Goal: Information Seeking & Learning: Learn about a topic

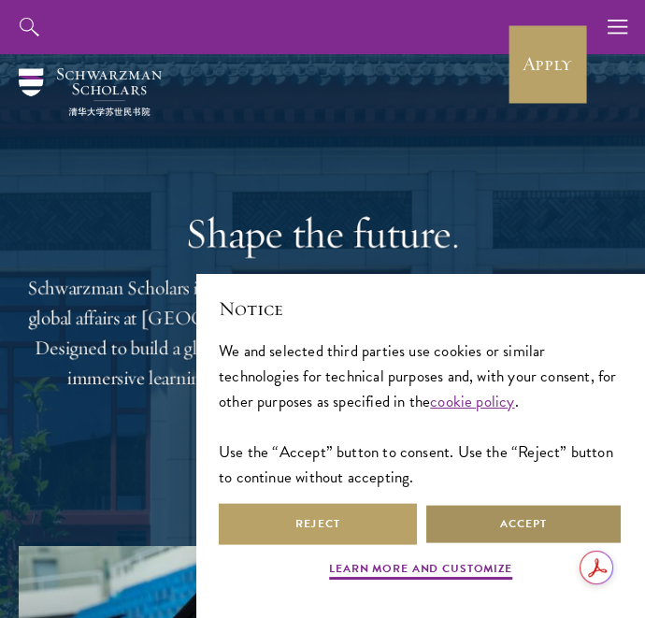
click at [527, 530] on button "Accept" at bounding box center [523, 524] width 198 height 42
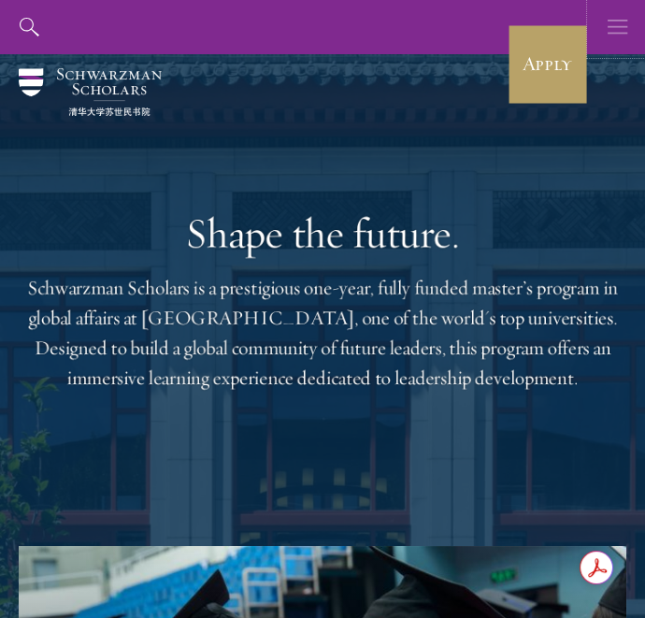
click at [614, 39] on icon "button" at bounding box center [617, 27] width 21 height 54
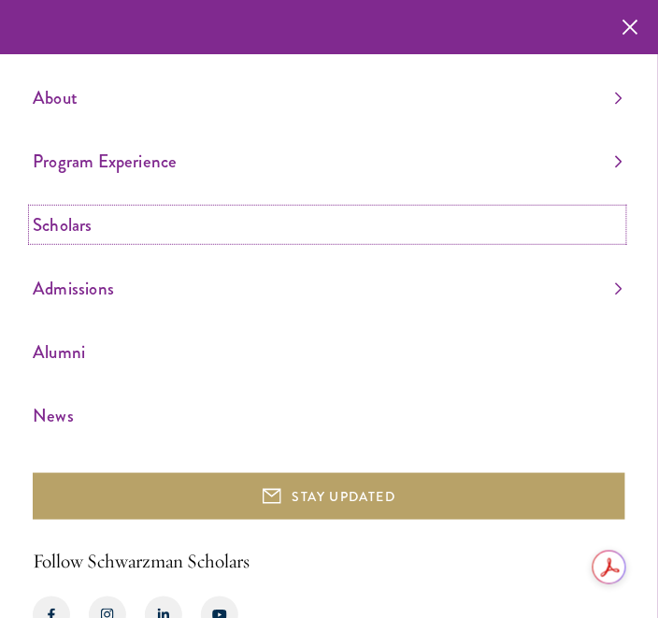
click at [275, 224] on link "Scholars" at bounding box center [328, 224] width 590 height 31
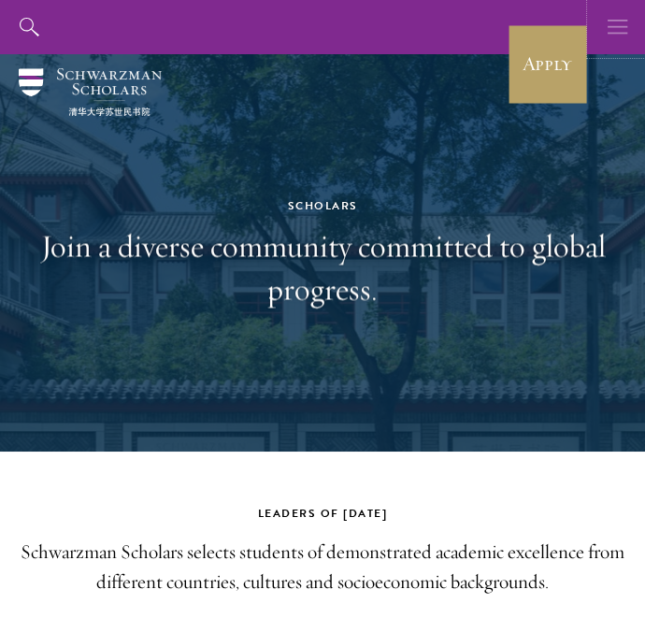
click at [628, 29] on button "button" at bounding box center [618, 27] width 54 height 54
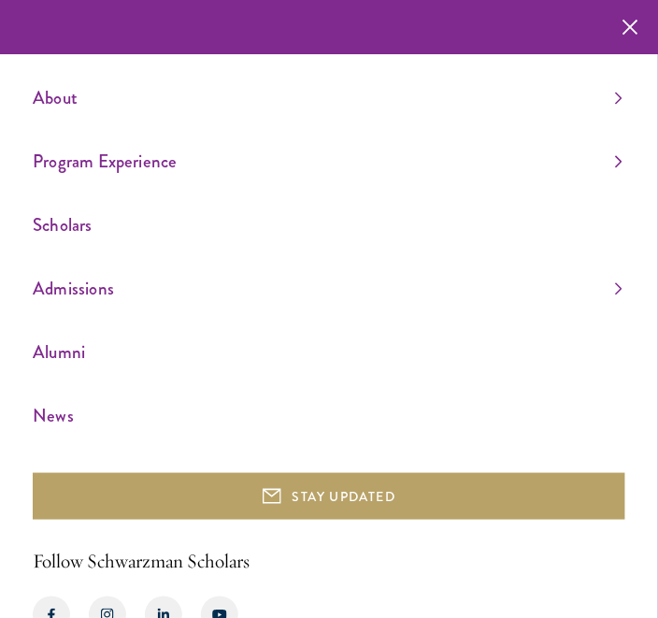
scroll to position [62, 0]
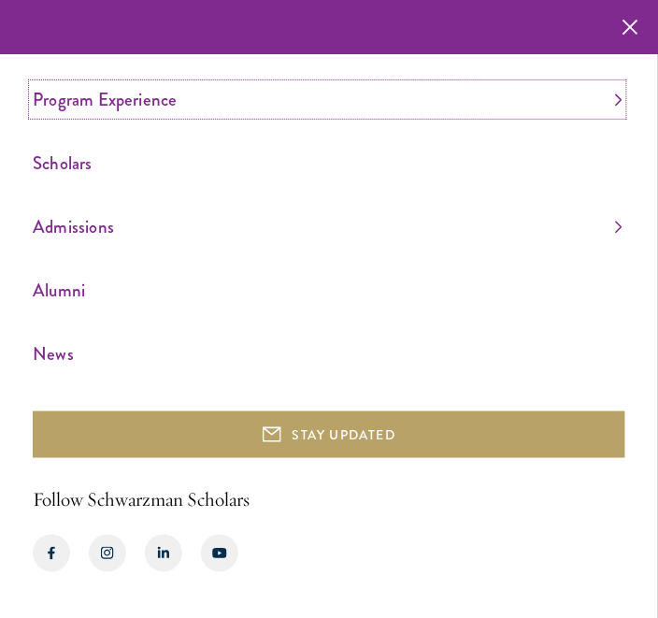
click at [170, 101] on link "Program Experience" at bounding box center [328, 99] width 590 height 31
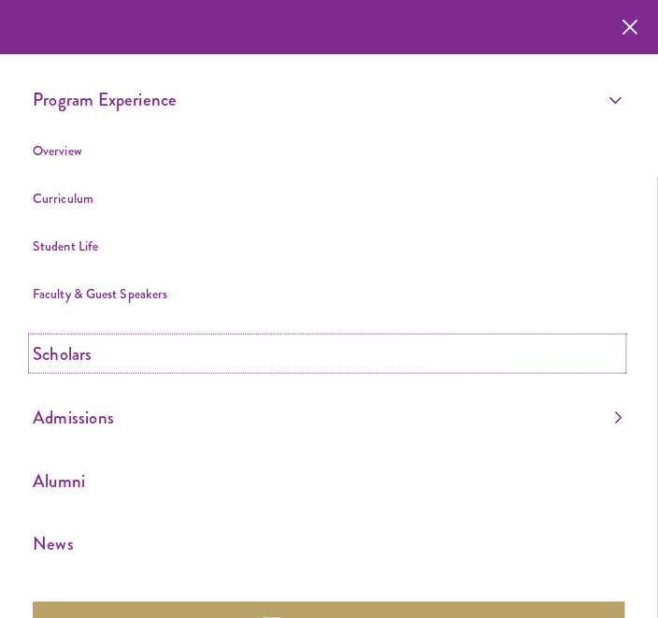
click at [81, 352] on link "Scholars" at bounding box center [328, 353] width 590 height 31
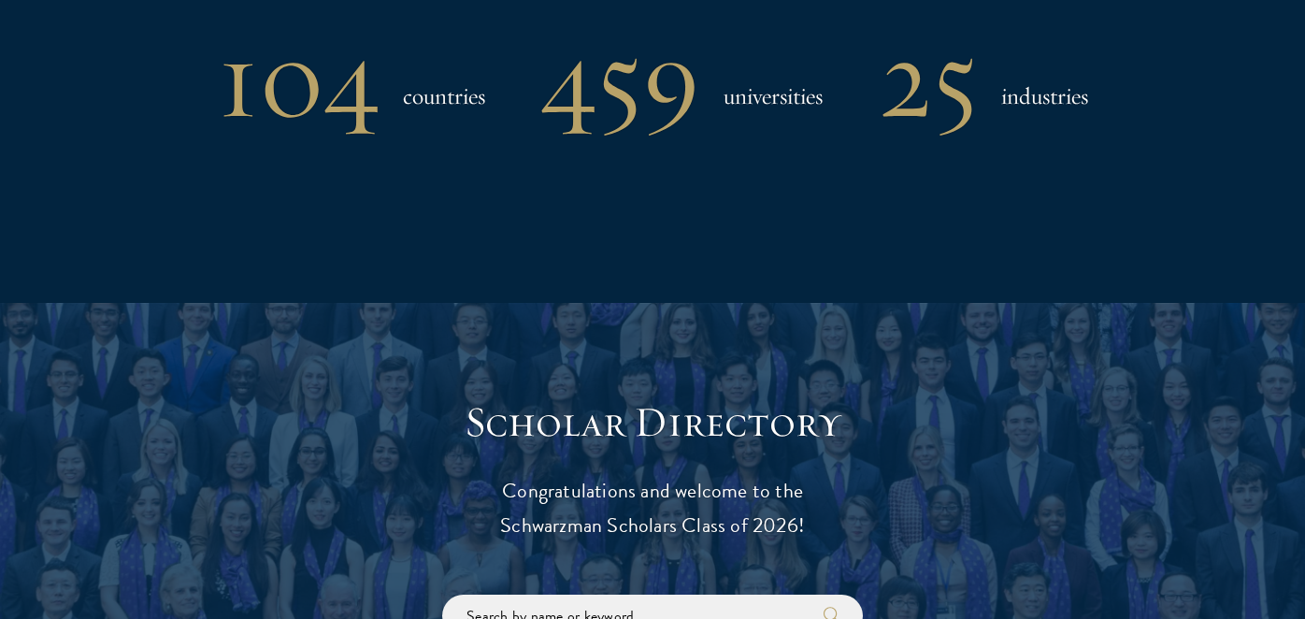
scroll to position [1868, 0]
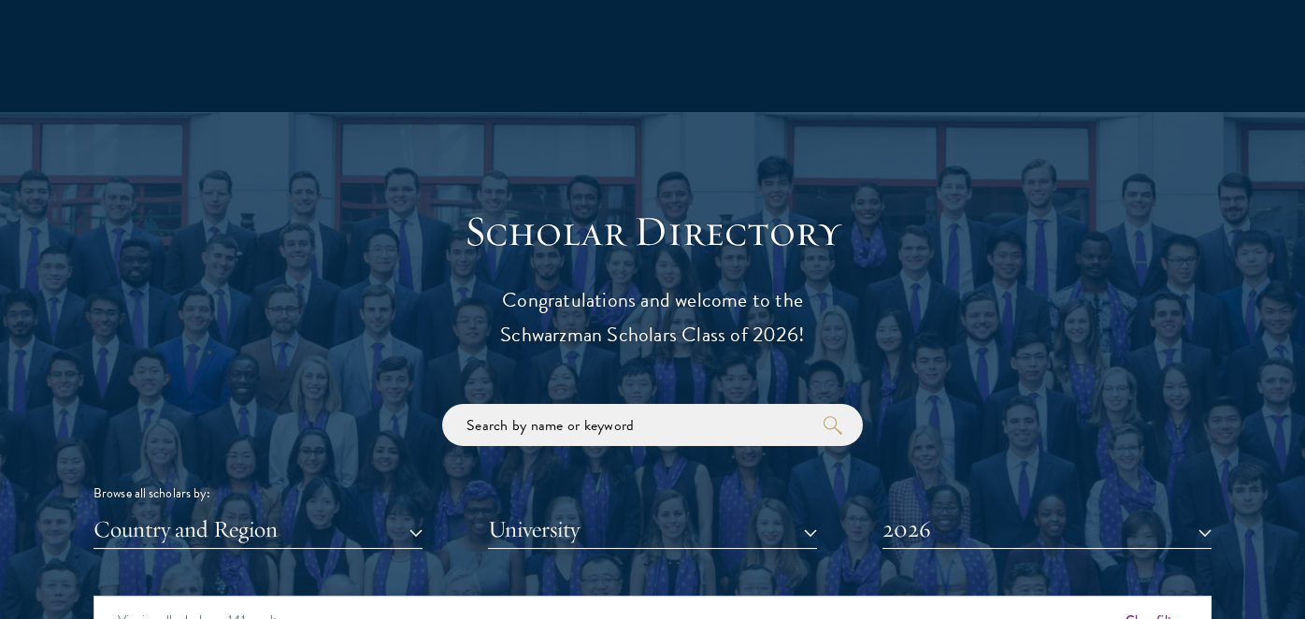
click at [595, 236] on h3 "Scholar Directory" at bounding box center [652, 232] width 579 height 52
click at [686, 305] on p "Congratulations and welcome to the Schwarzman Scholars Class of 2026!" at bounding box center [652, 317] width 579 height 69
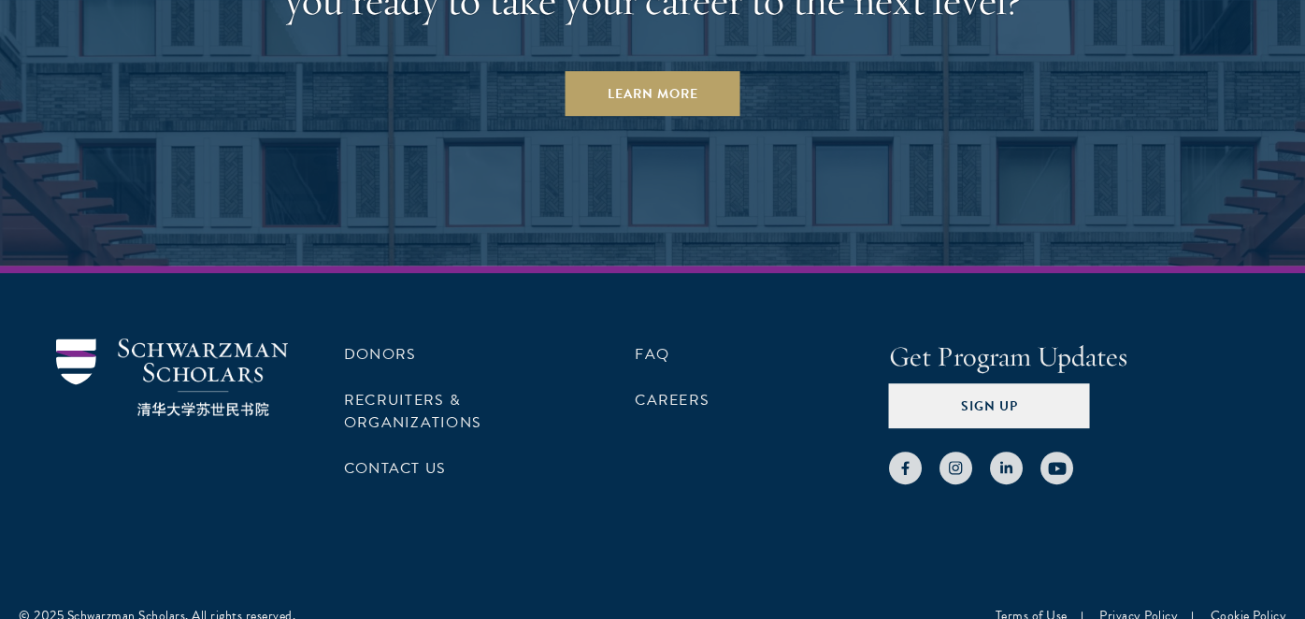
scroll to position [5778, 0]
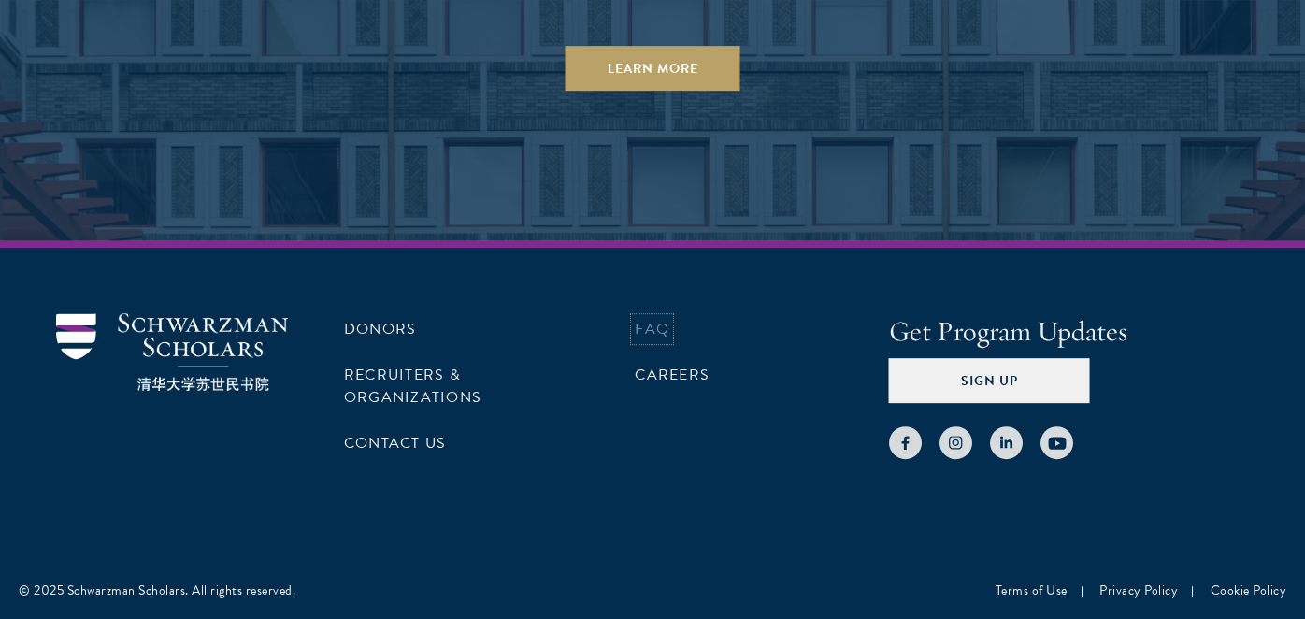
click at [662, 328] on link "FAQ" at bounding box center [652, 329] width 35 height 22
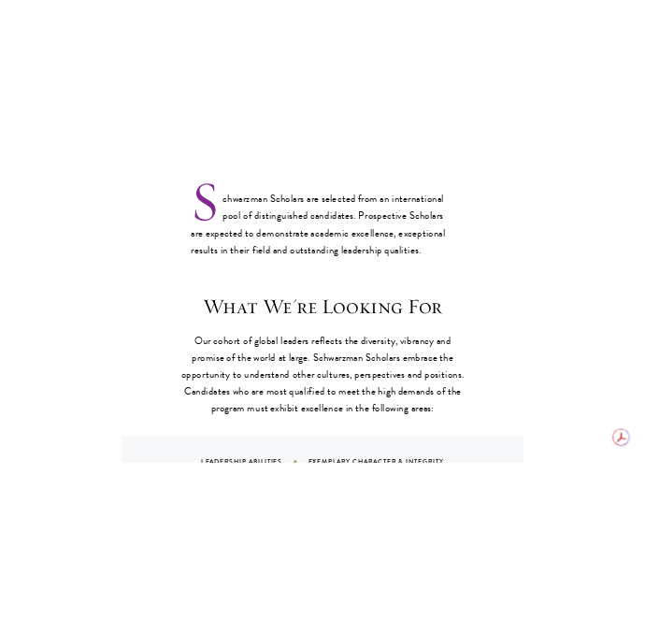
scroll to position [1588, 0]
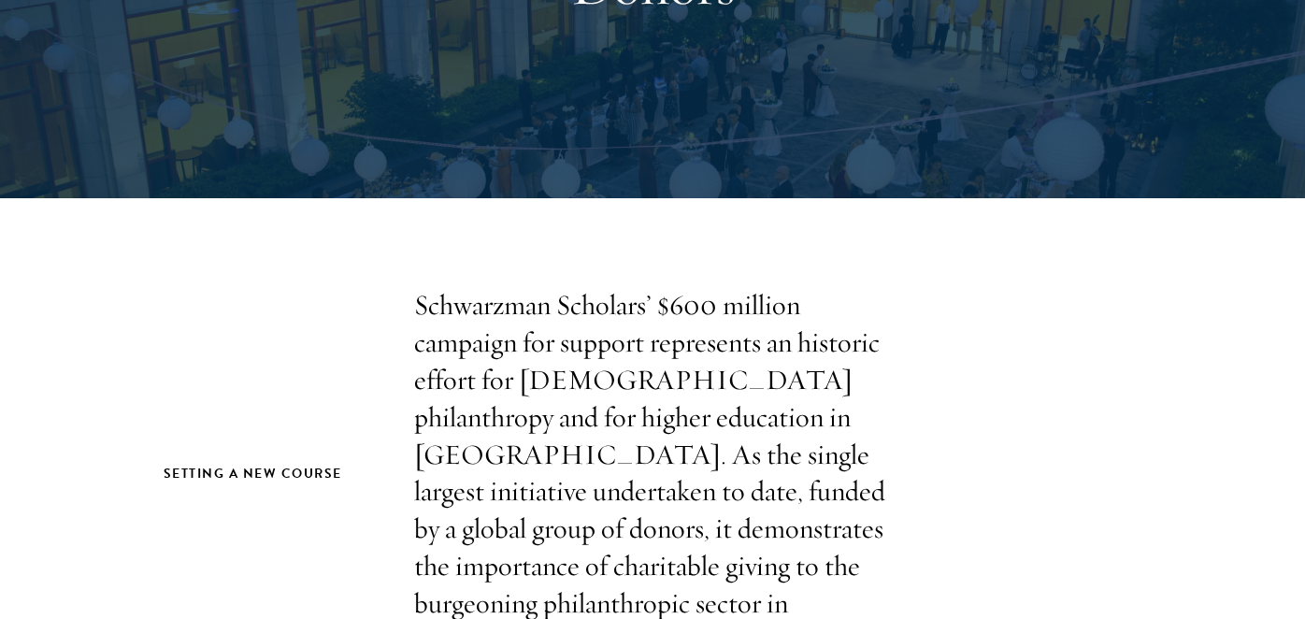
scroll to position [373, 0]
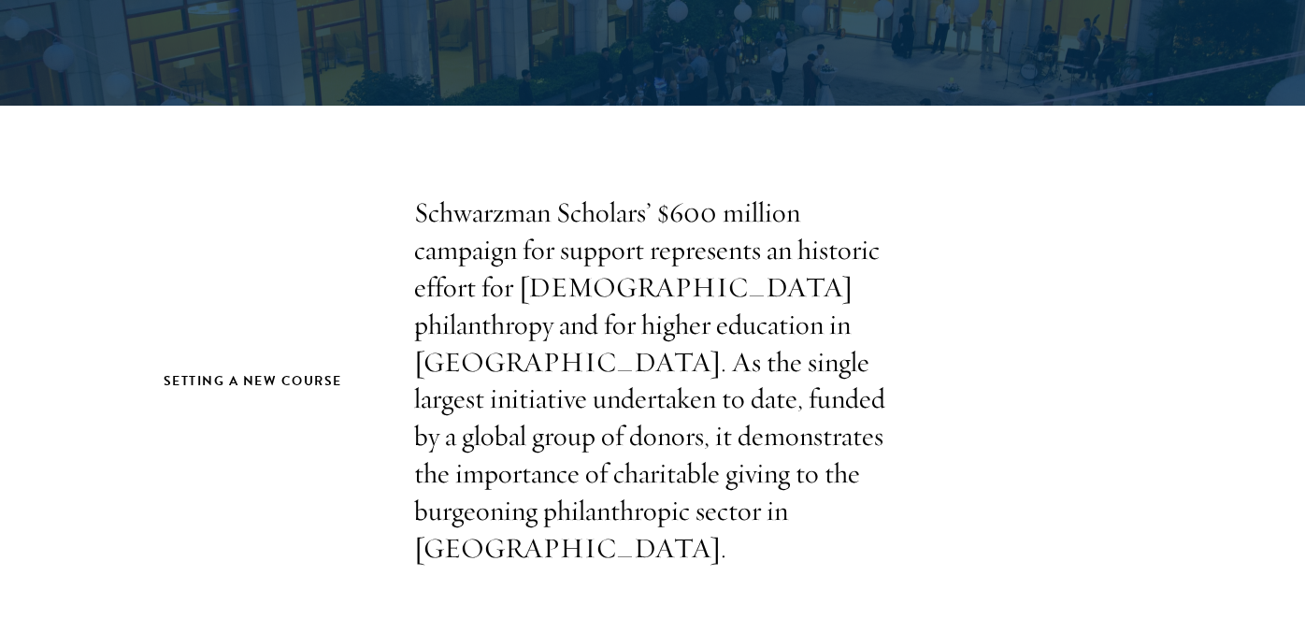
click at [243, 369] on h2 "Setting a new course" at bounding box center [270, 380] width 213 height 23
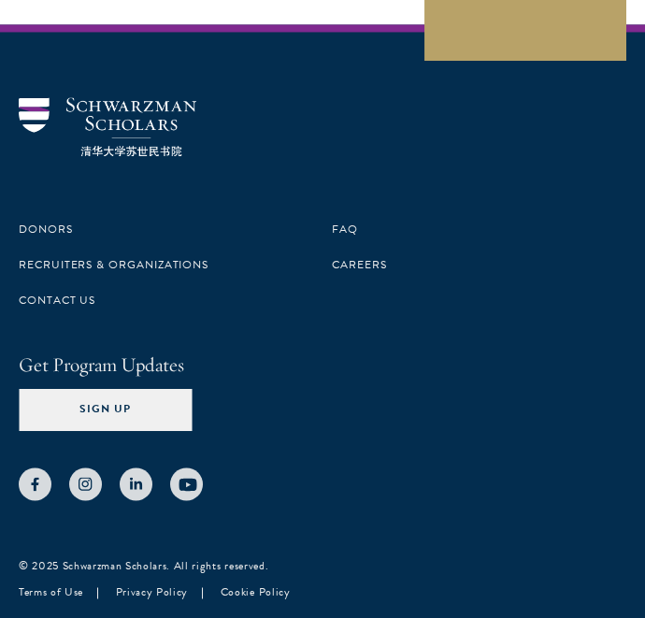
scroll to position [10725, 0]
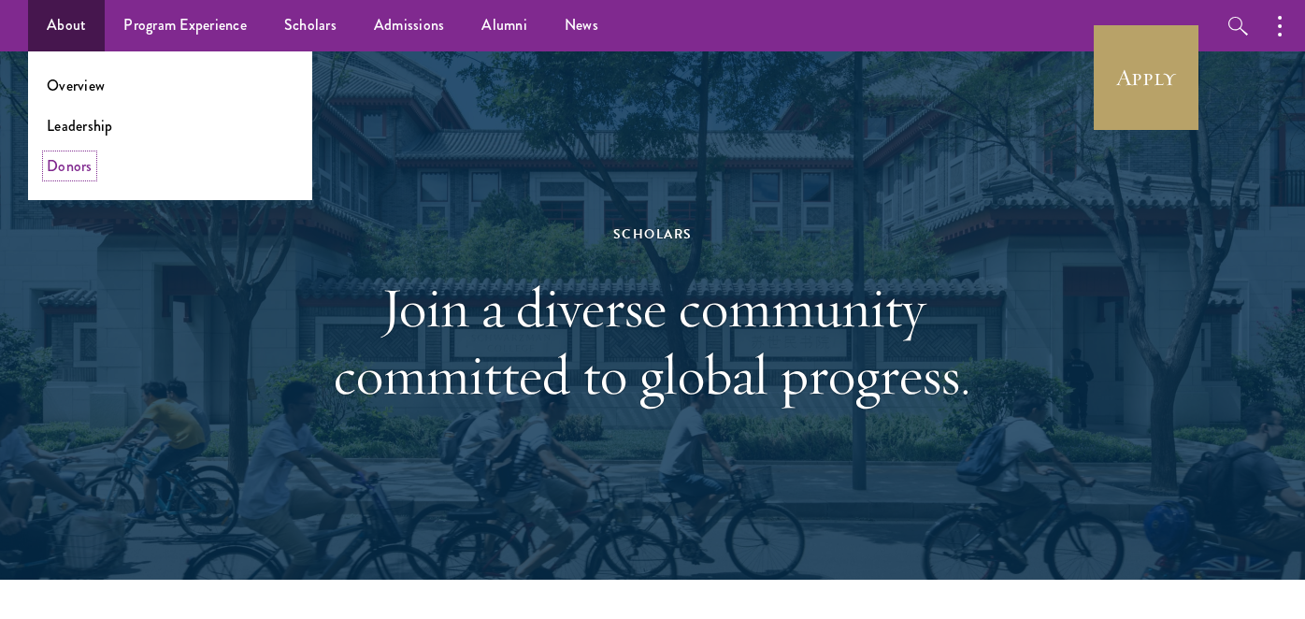
click at [54, 167] on link "Donors" at bounding box center [70, 165] width 46 height 21
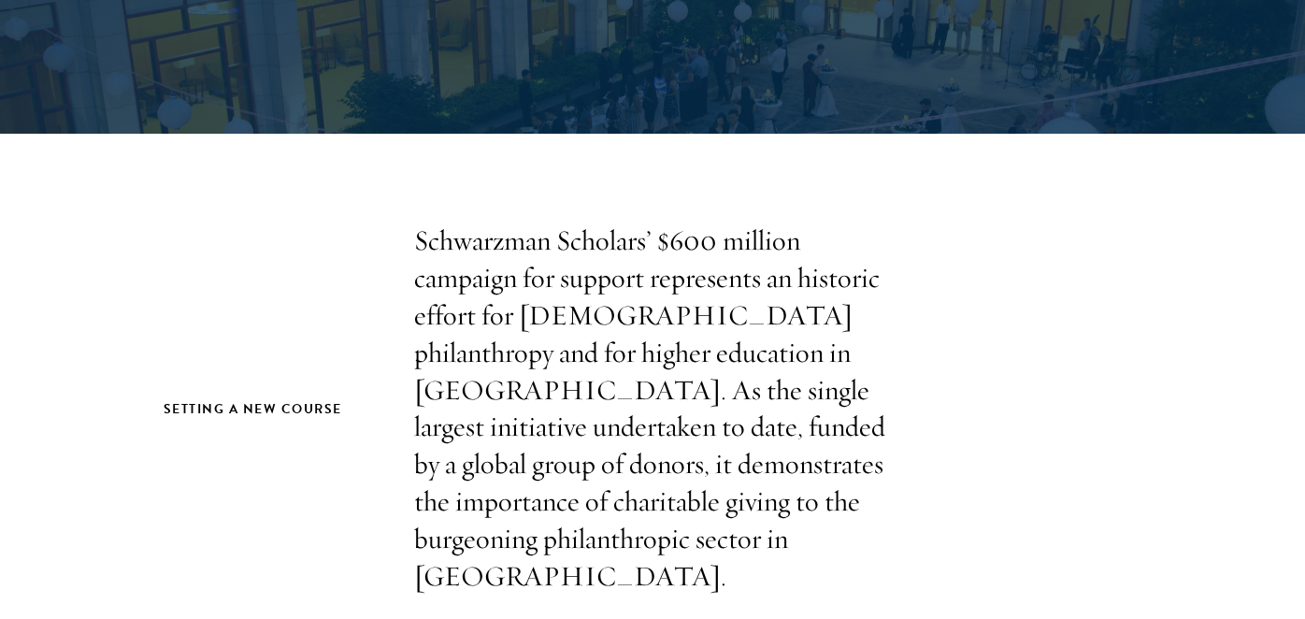
scroll to position [373, 0]
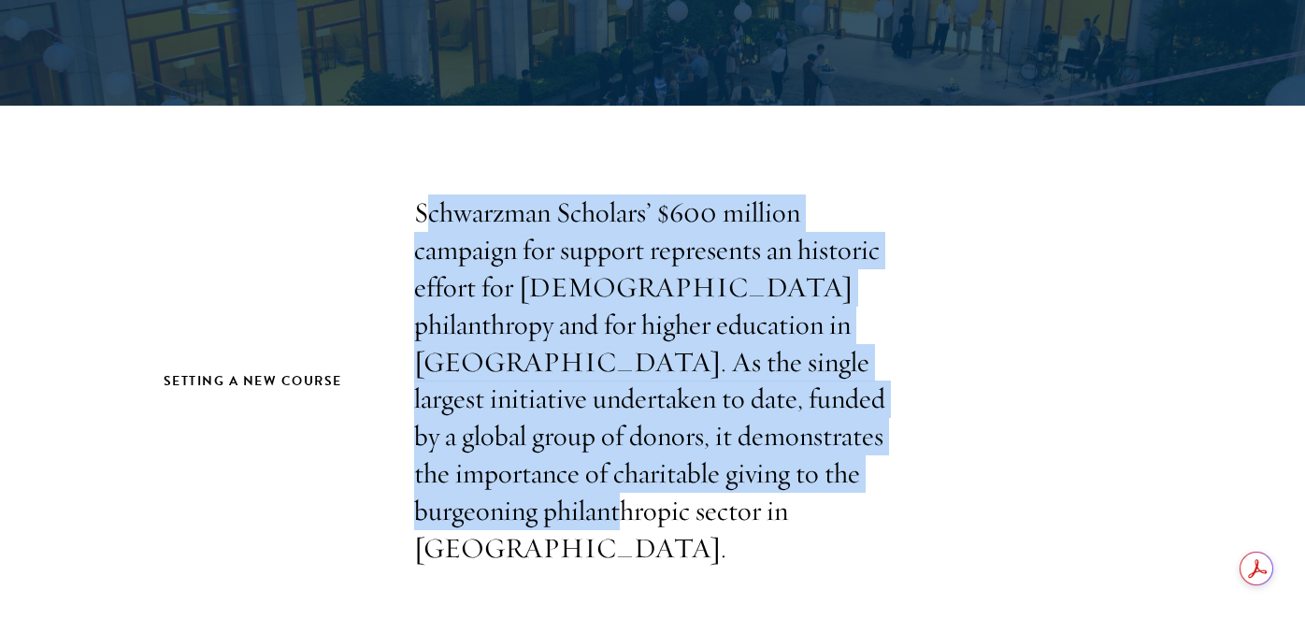
drag, startPoint x: 427, startPoint y: 221, endPoint x: 896, endPoint y: 467, distance: 530.1
click at [894, 478] on div "Setting a new course Schwarzman Scholars’ $600 million campaign for support rep…" at bounding box center [653, 380] width 978 height 373
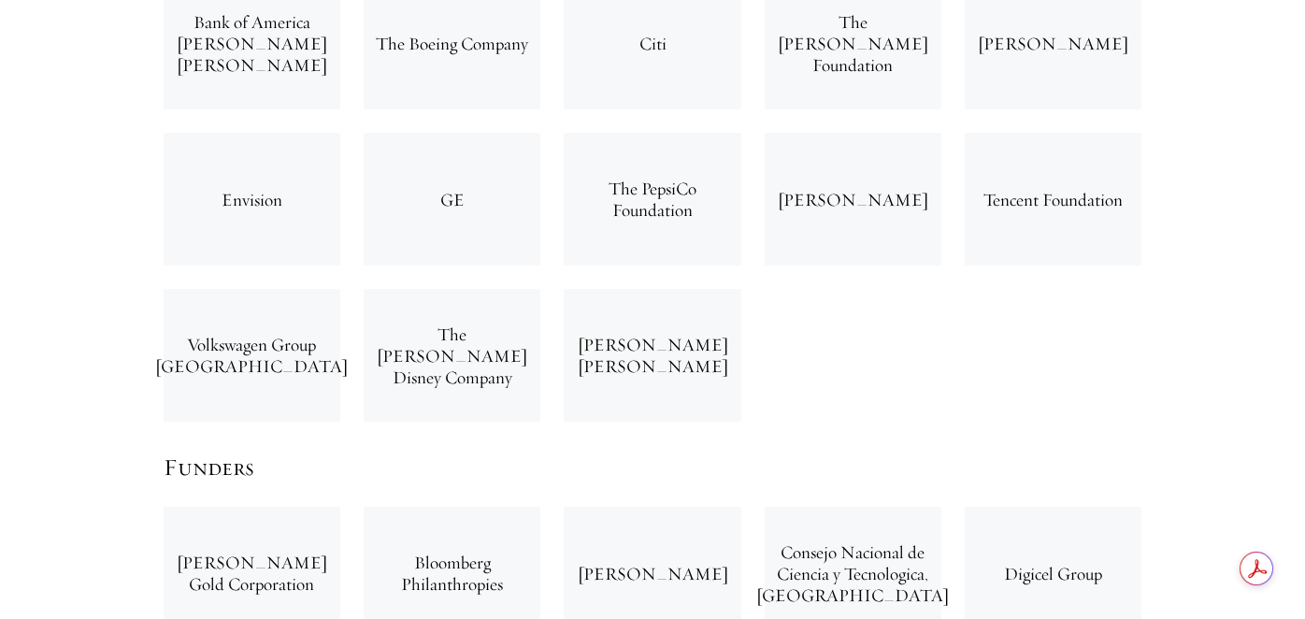
scroll to position [4205, 0]
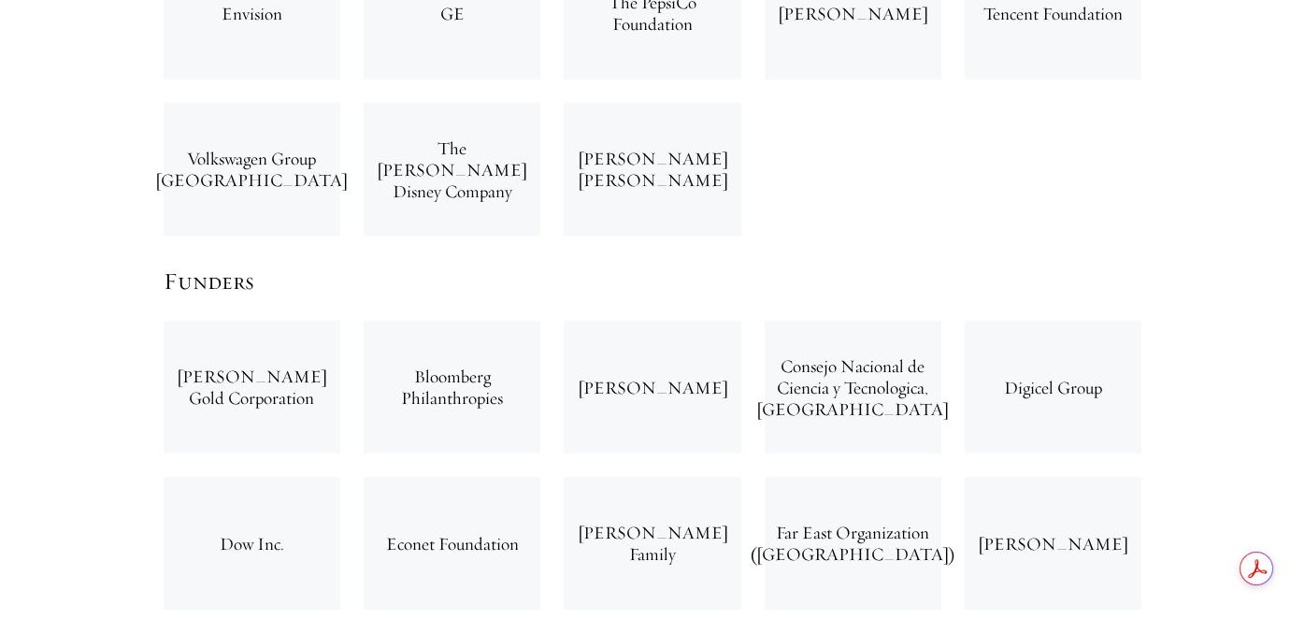
click at [437, 328] on div "Bloomberg Philanthropies" at bounding box center [452, 387] width 177 height 133
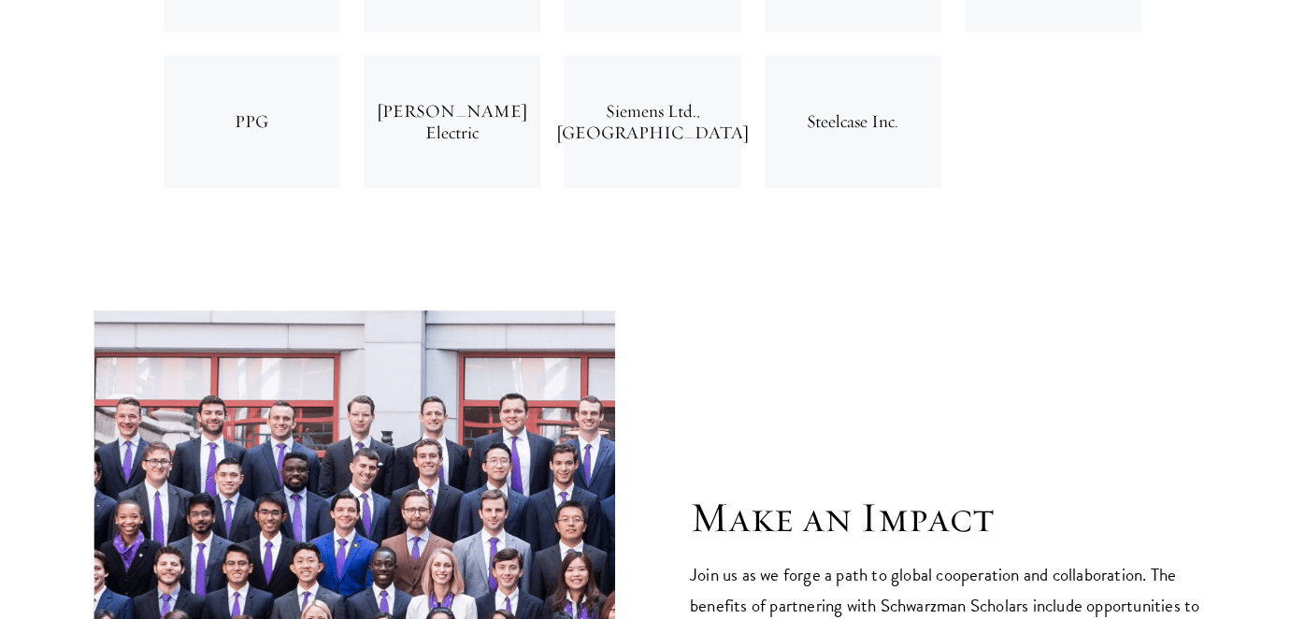
scroll to position [6821, 0]
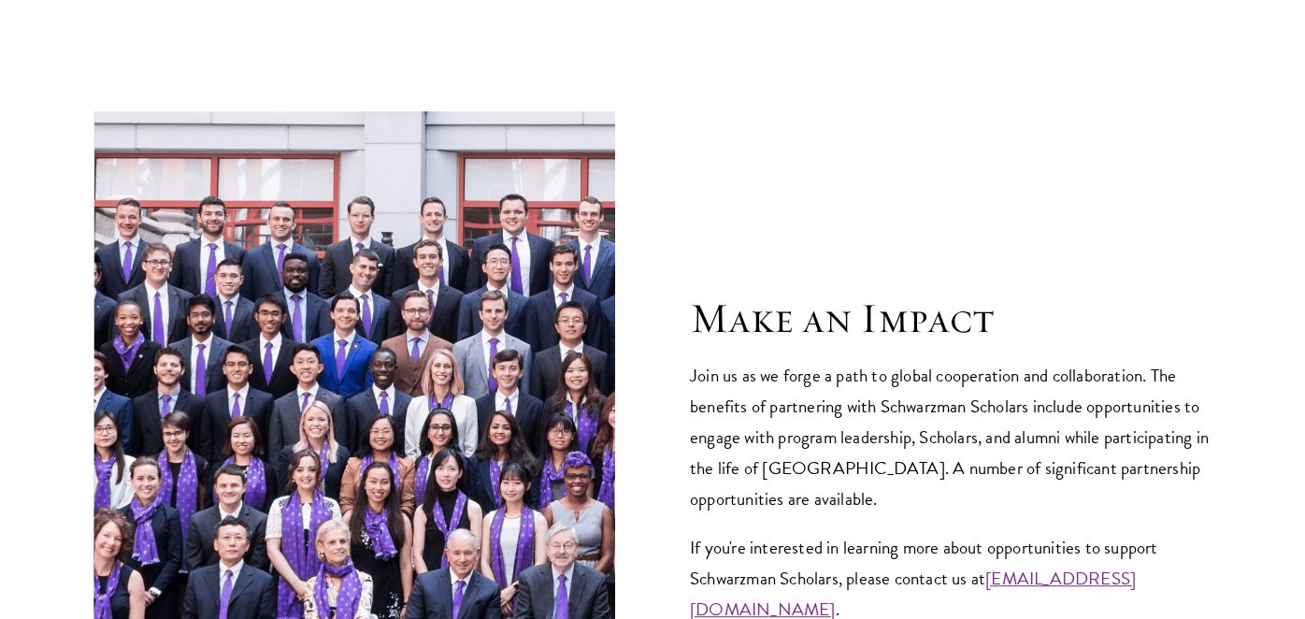
click at [813, 293] on div "Make an Impact Join us as we forge a path to global cooperation and collaborati…" at bounding box center [950, 459] width 521 height 332
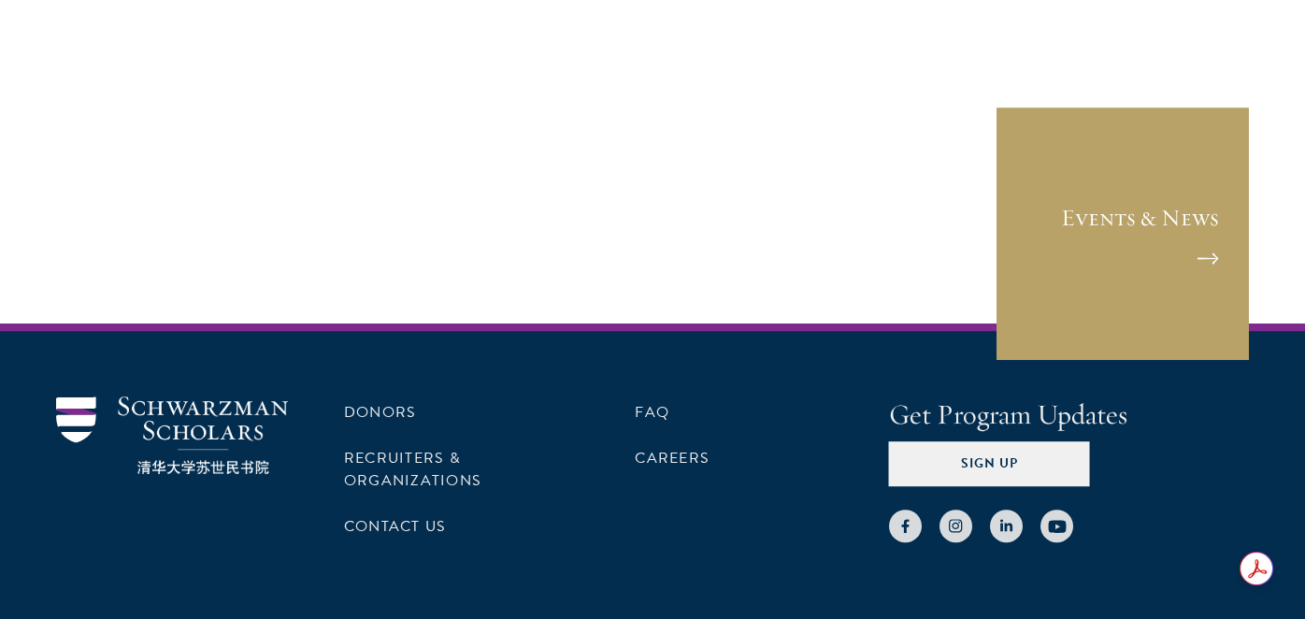
scroll to position [7731, 0]
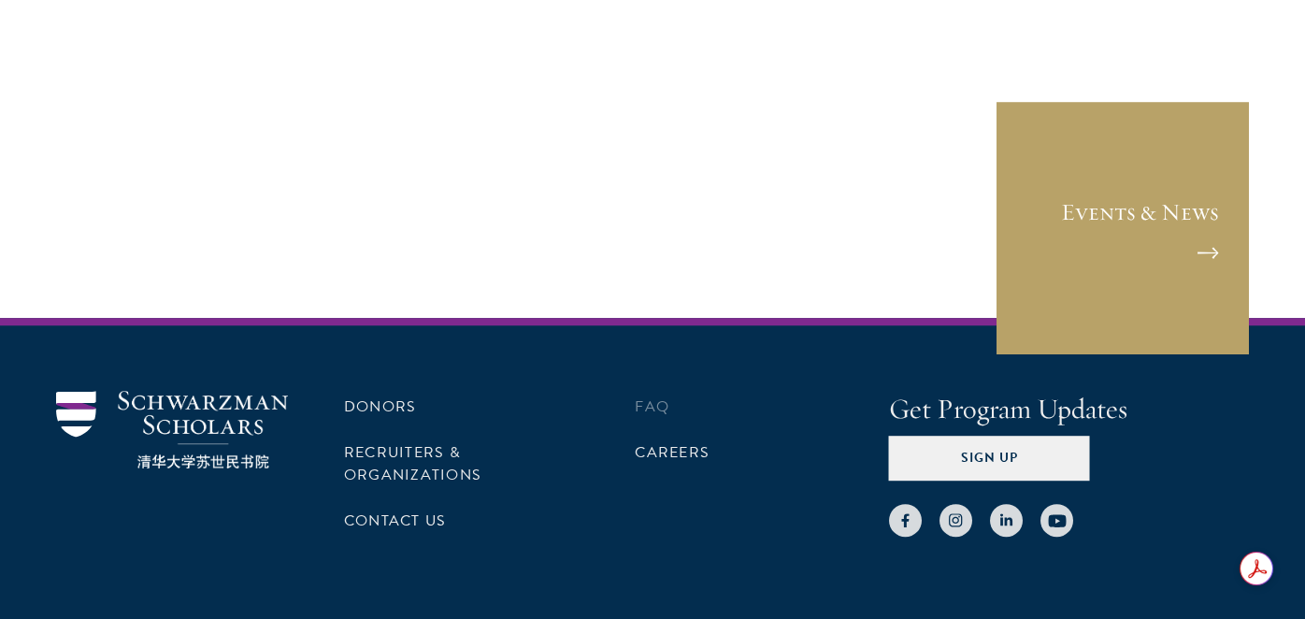
click at [672, 391] on li "FAQ" at bounding box center [733, 407] width 197 height 32
click at [656, 395] on link "FAQ" at bounding box center [652, 406] width 35 height 22
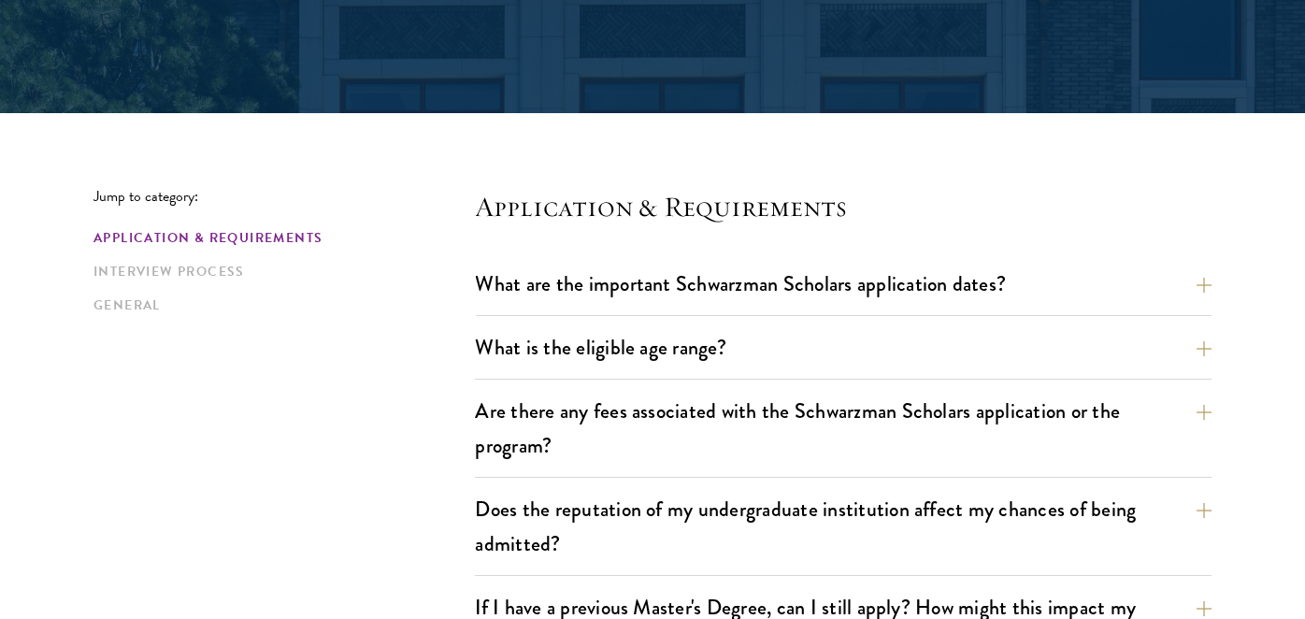
scroll to position [373, 0]
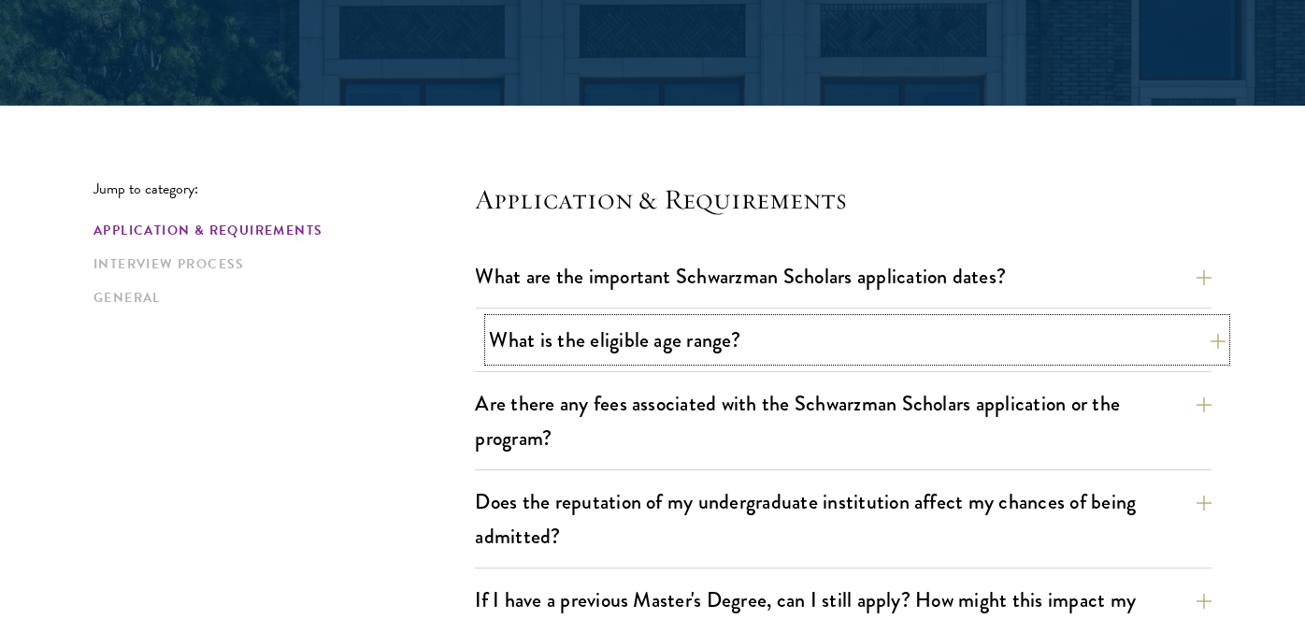
click at [1157, 345] on button "What is the eligible age range?" at bounding box center [857, 340] width 736 height 42
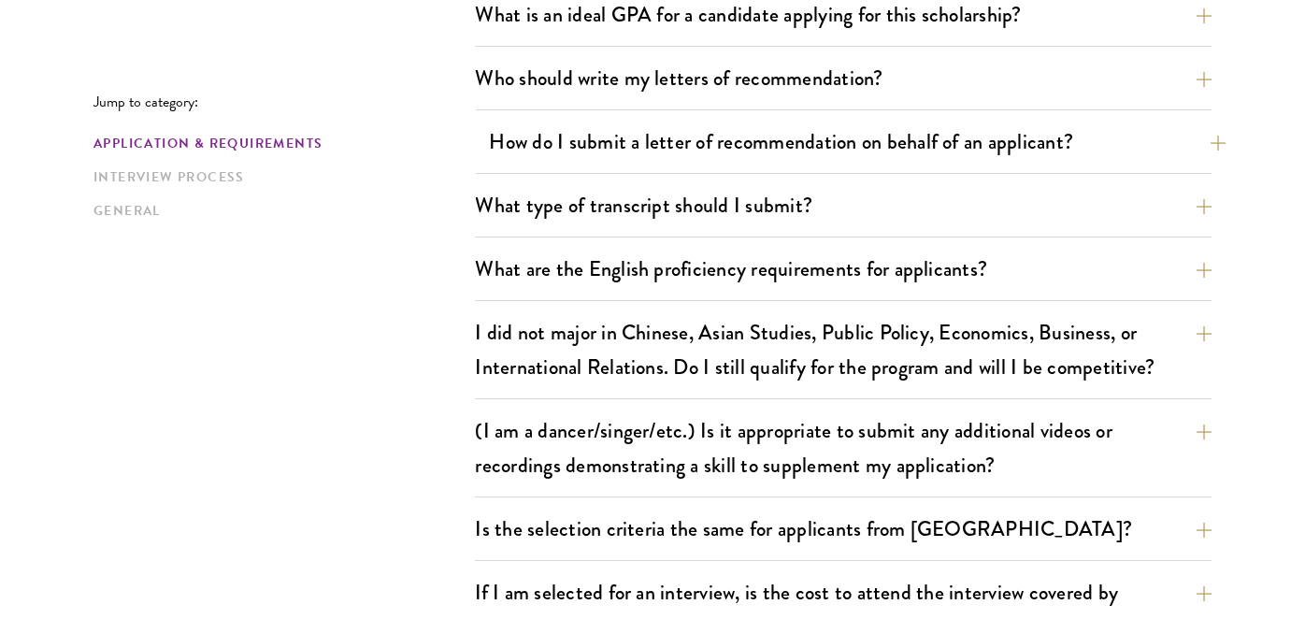
scroll to position [1588, 0]
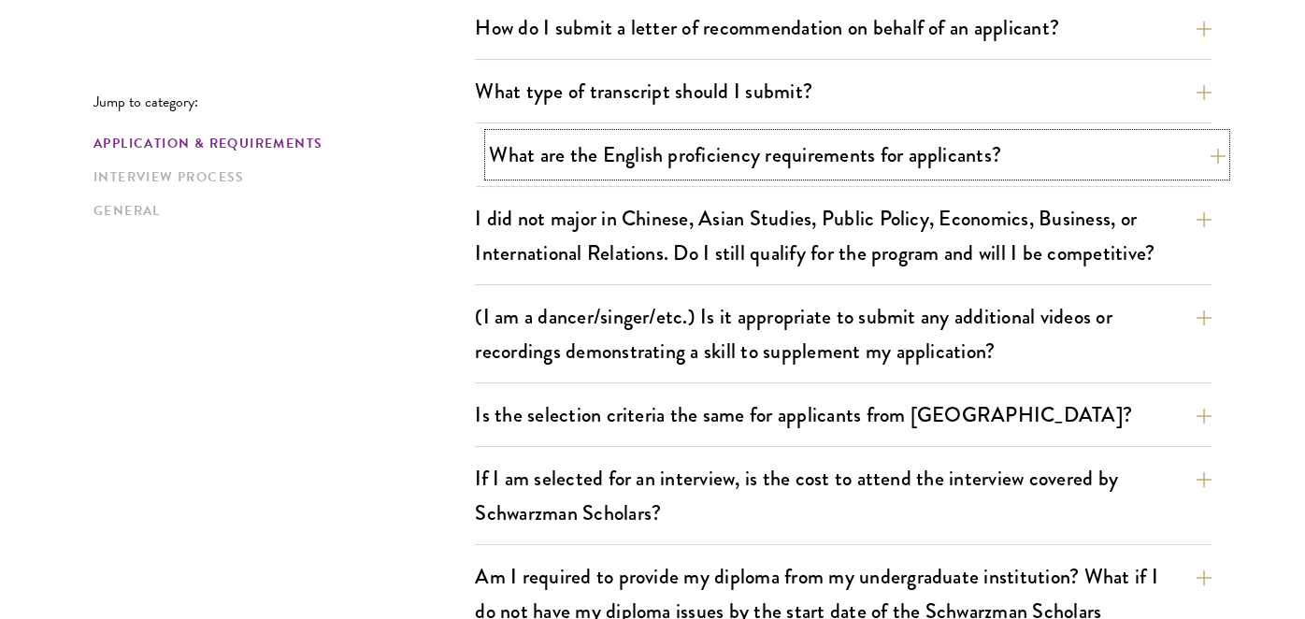
click at [806, 150] on button "What are the English proficiency requirements for applicants?" at bounding box center [857, 155] width 736 height 42
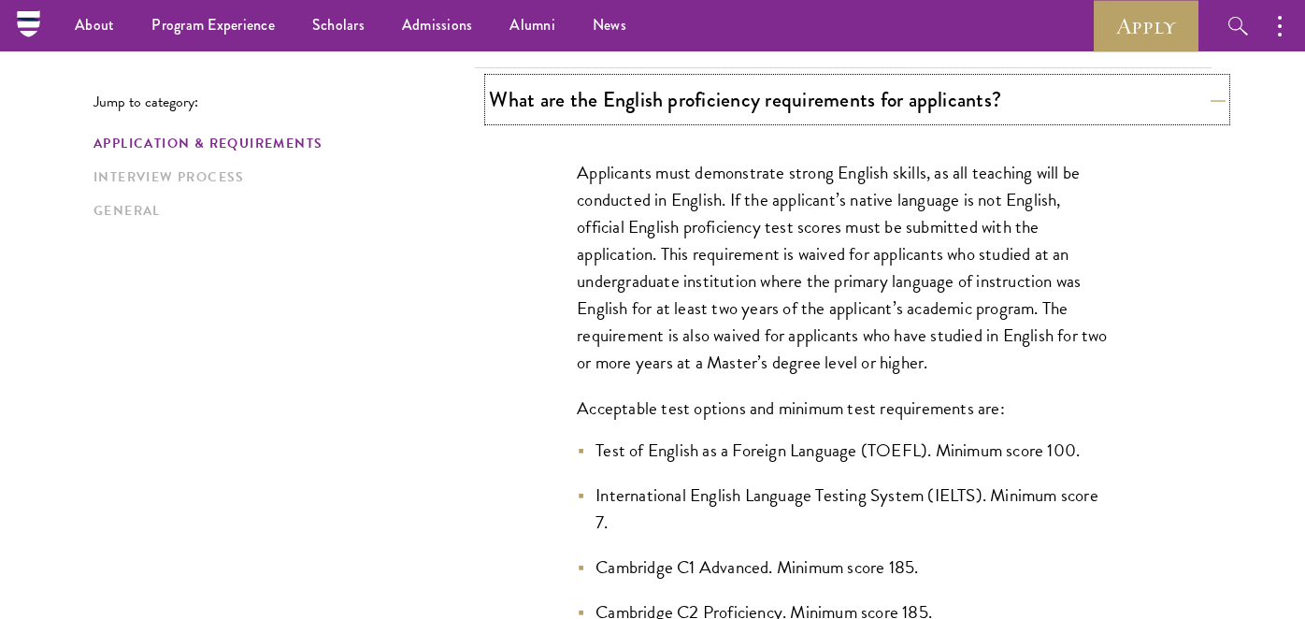
scroll to position [1459, 0]
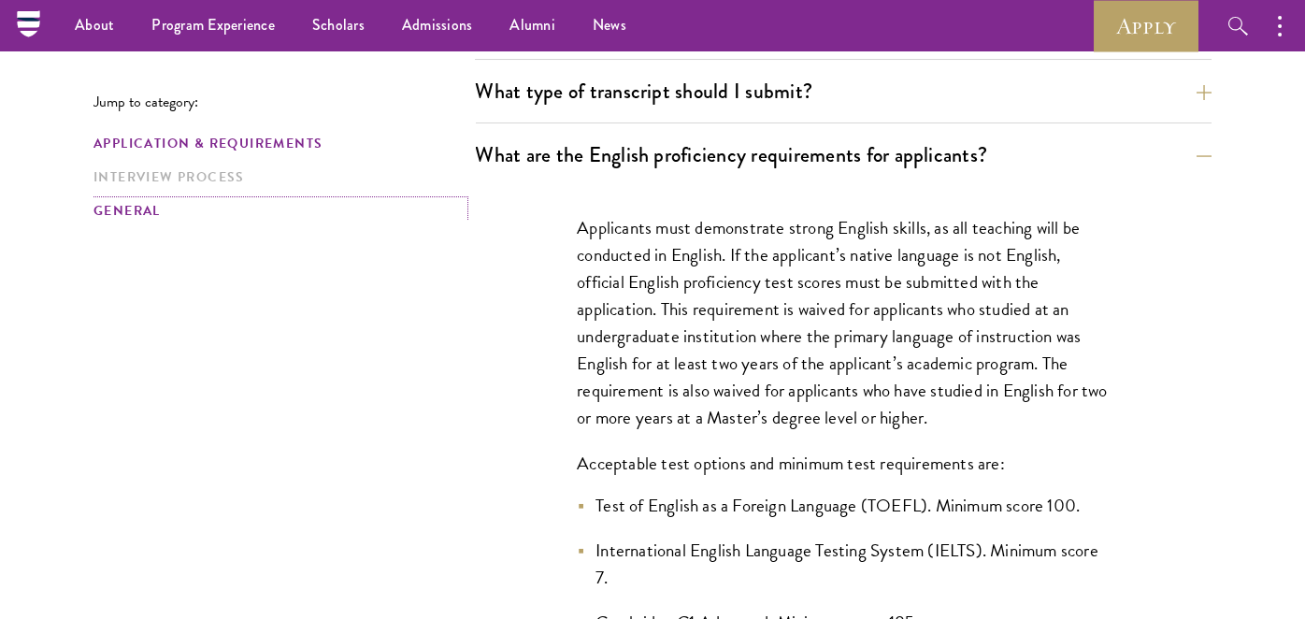
click at [113, 205] on link "General" at bounding box center [278, 211] width 370 height 20
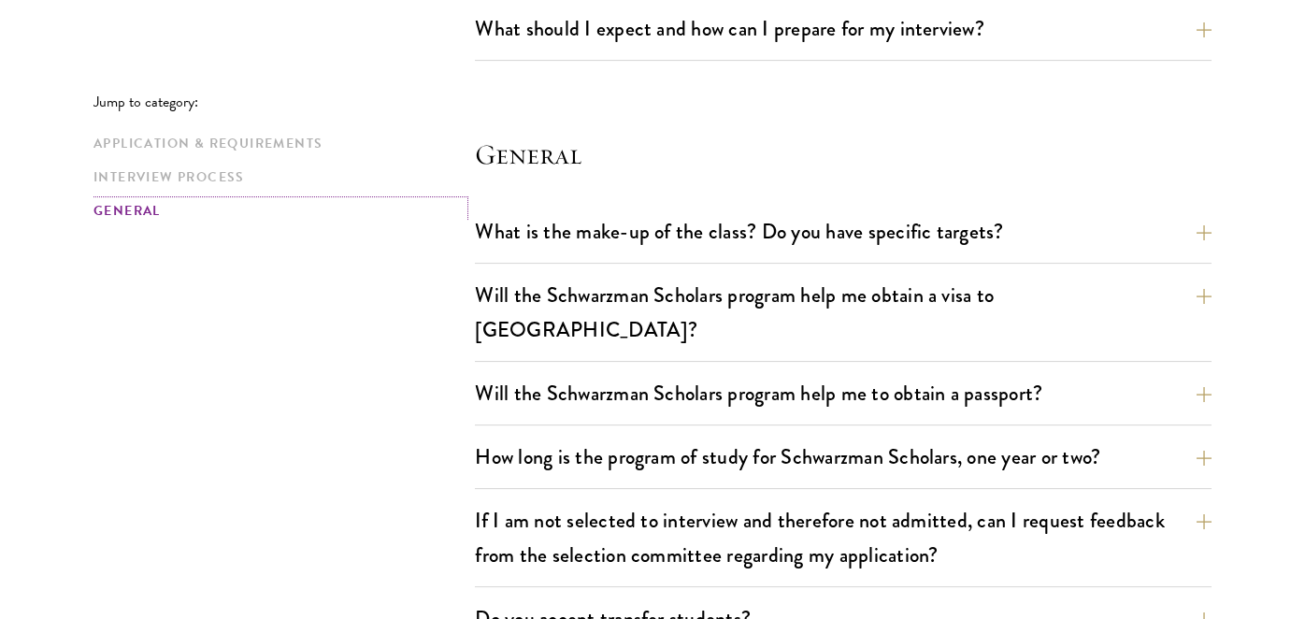
scroll to position [3358, 0]
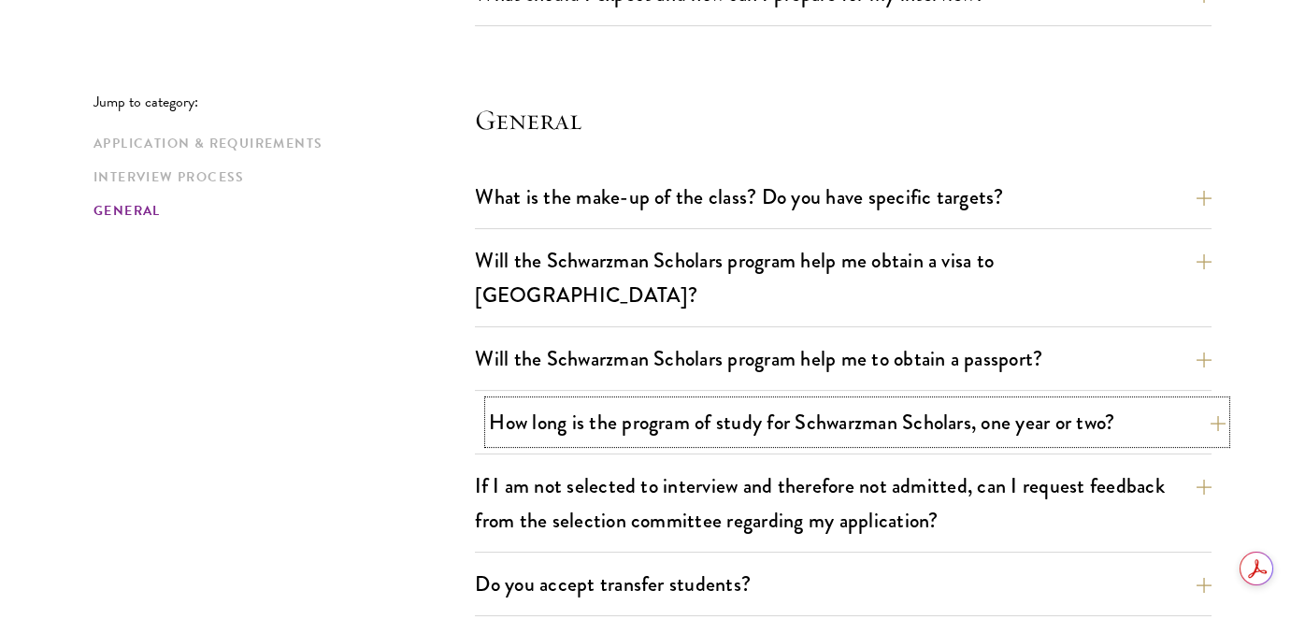
click at [747, 401] on button "How long is the program of study for Schwarzman Scholars, one year or two?" at bounding box center [857, 422] width 736 height 42
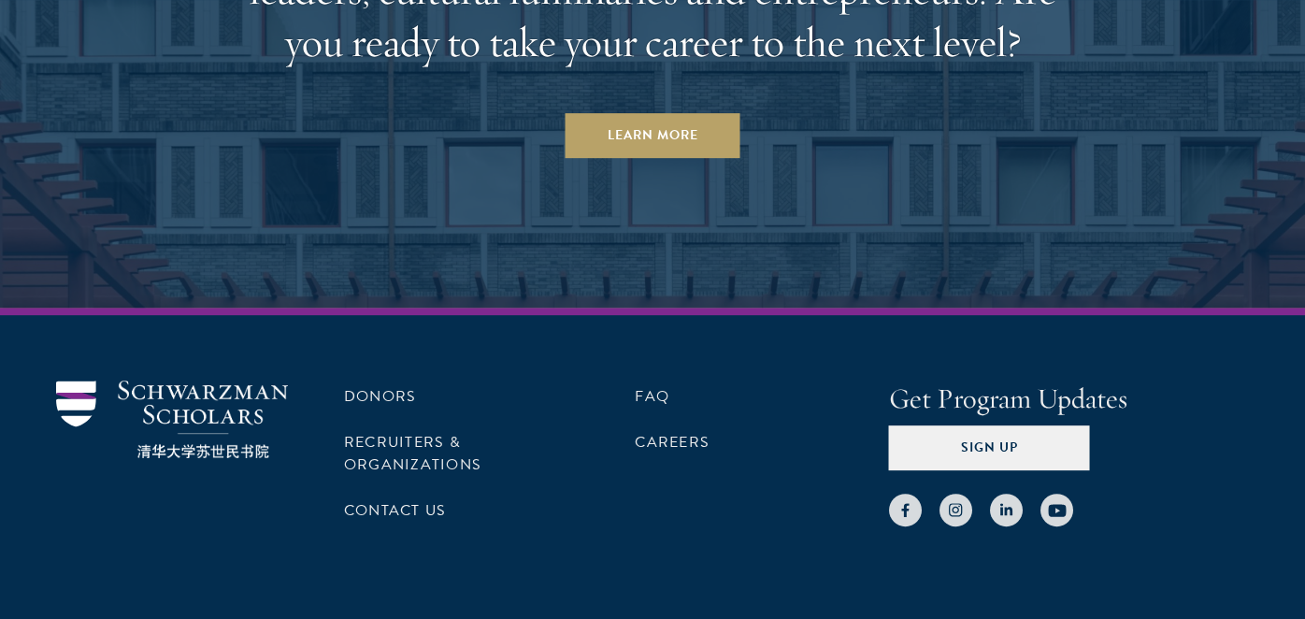
scroll to position [5433, 0]
